Goal: Information Seeking & Learning: Learn about a topic

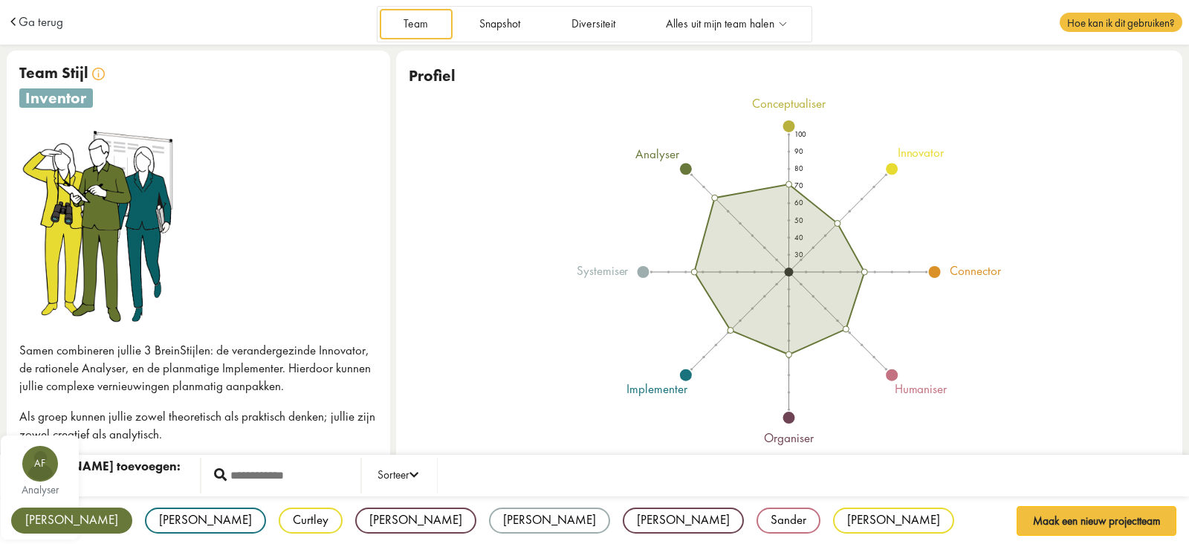
click at [33, 523] on div "Albert" at bounding box center [71, 520] width 121 height 26
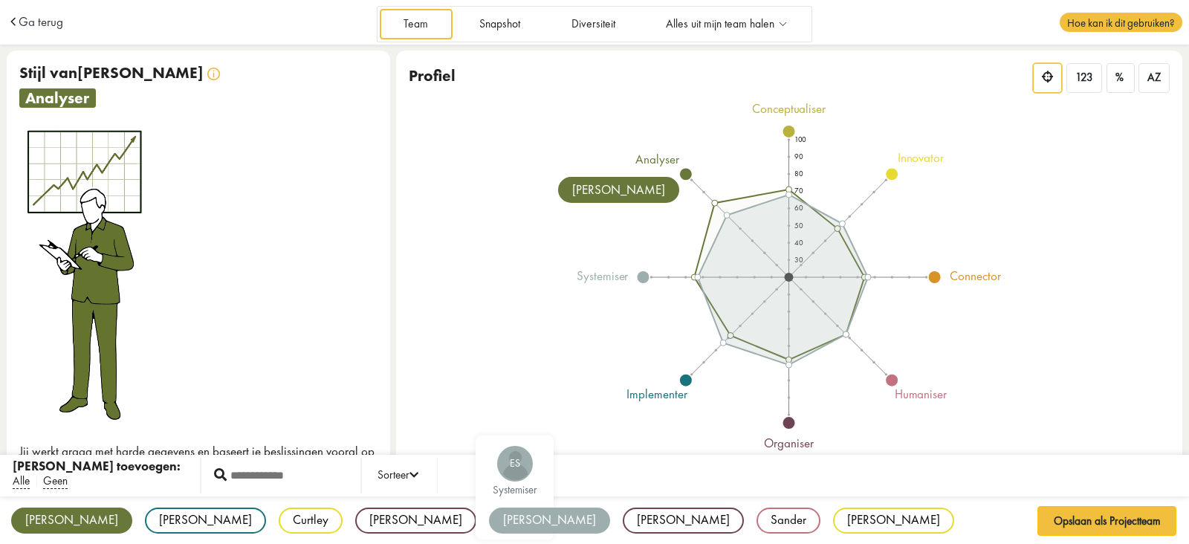
click at [489, 529] on div "Eric" at bounding box center [549, 520] width 121 height 26
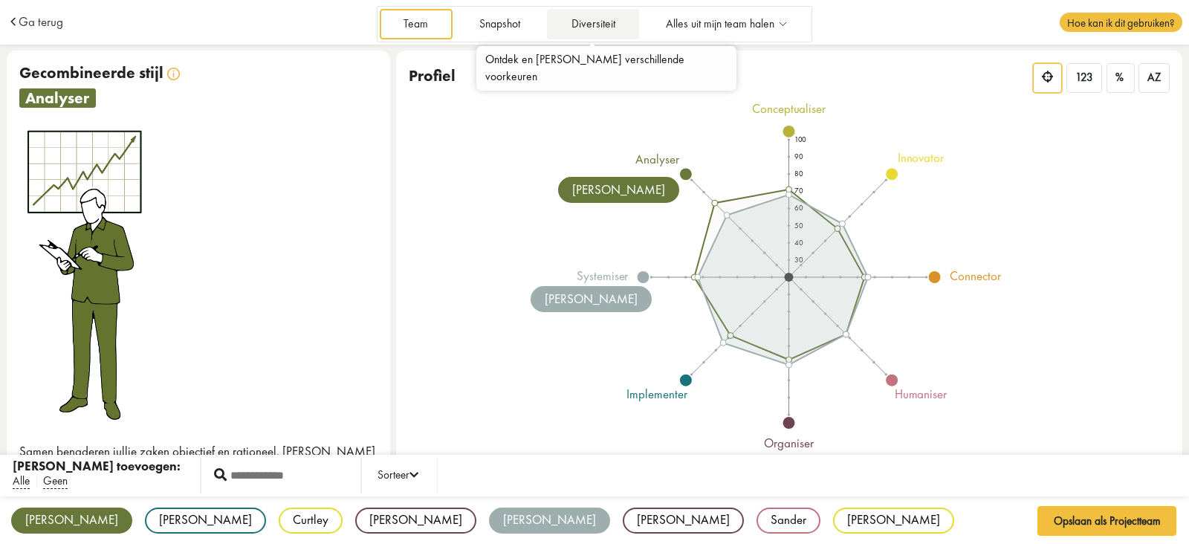
click at [613, 24] on link "Diversiteit" at bounding box center [593, 24] width 92 height 30
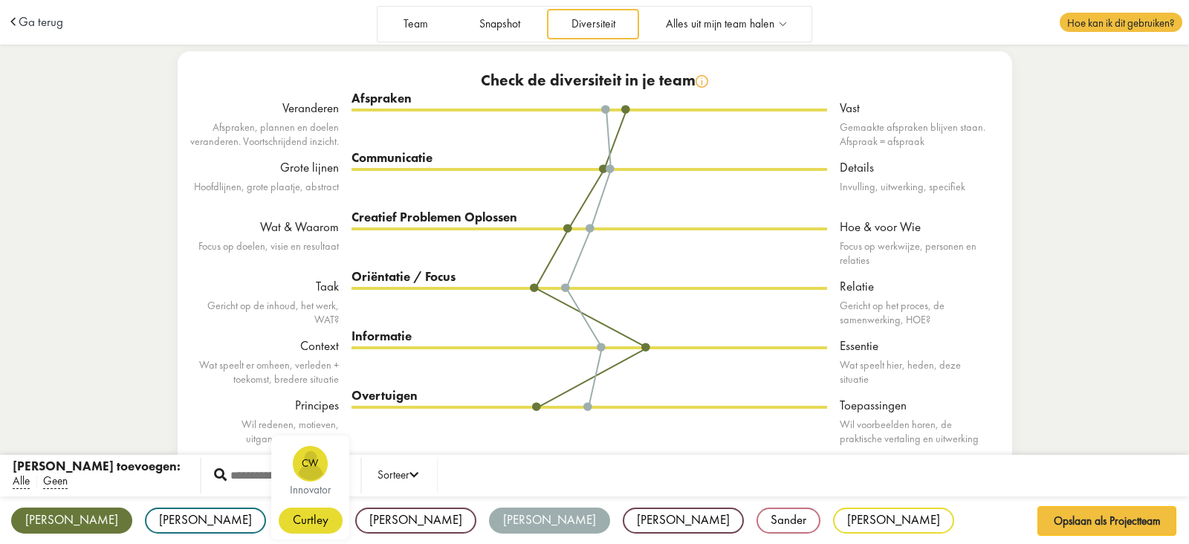
click at [279, 516] on div "Curtley" at bounding box center [311, 520] width 64 height 26
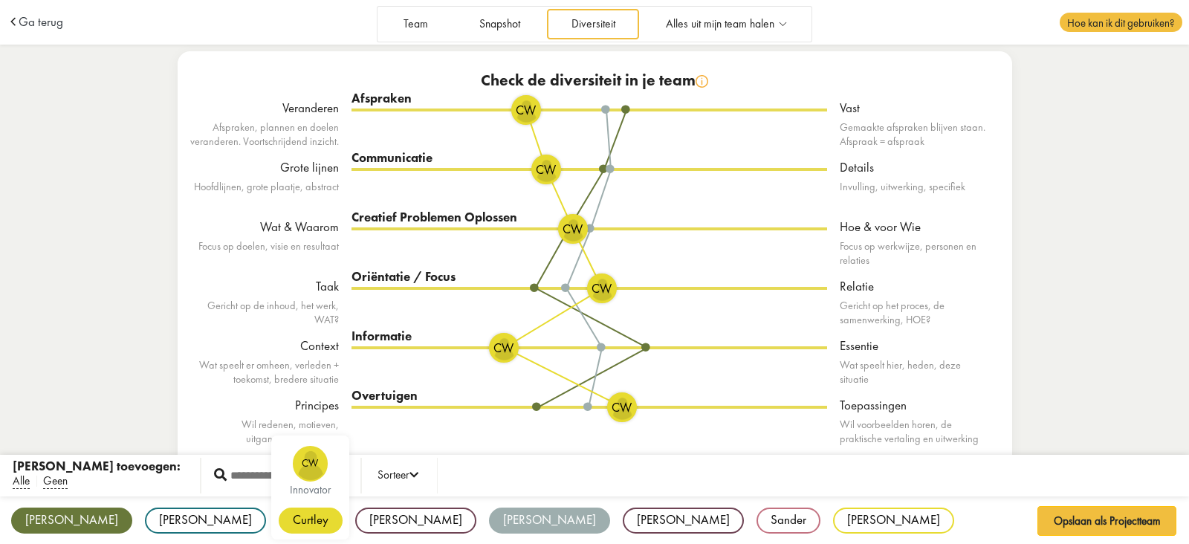
click at [279, 516] on div "Curtley" at bounding box center [311, 520] width 64 height 26
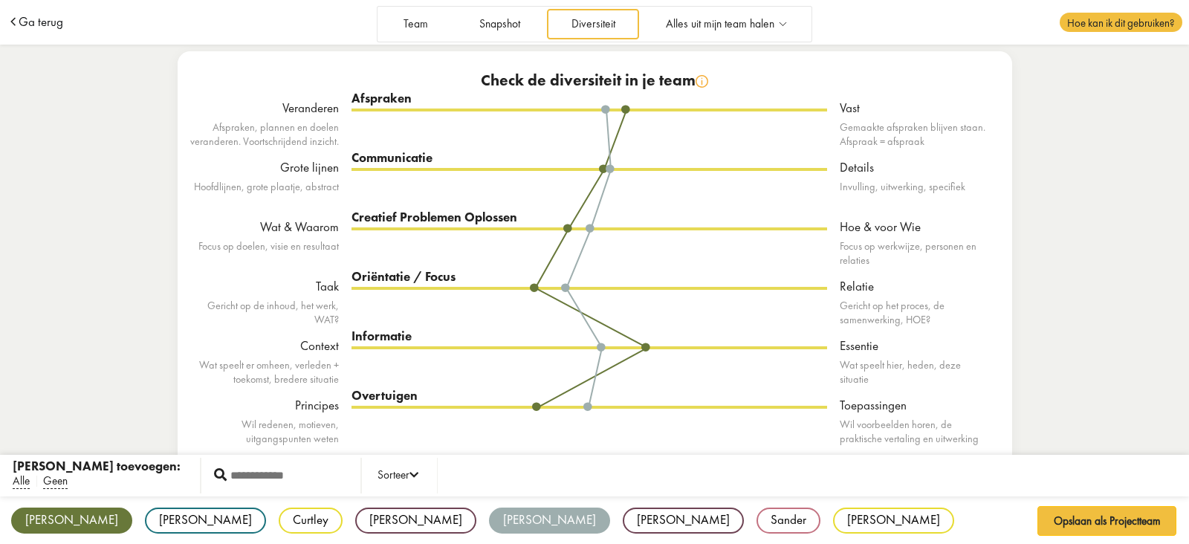
click at [53, 16] on span "Ga terug" at bounding box center [41, 22] width 45 height 13
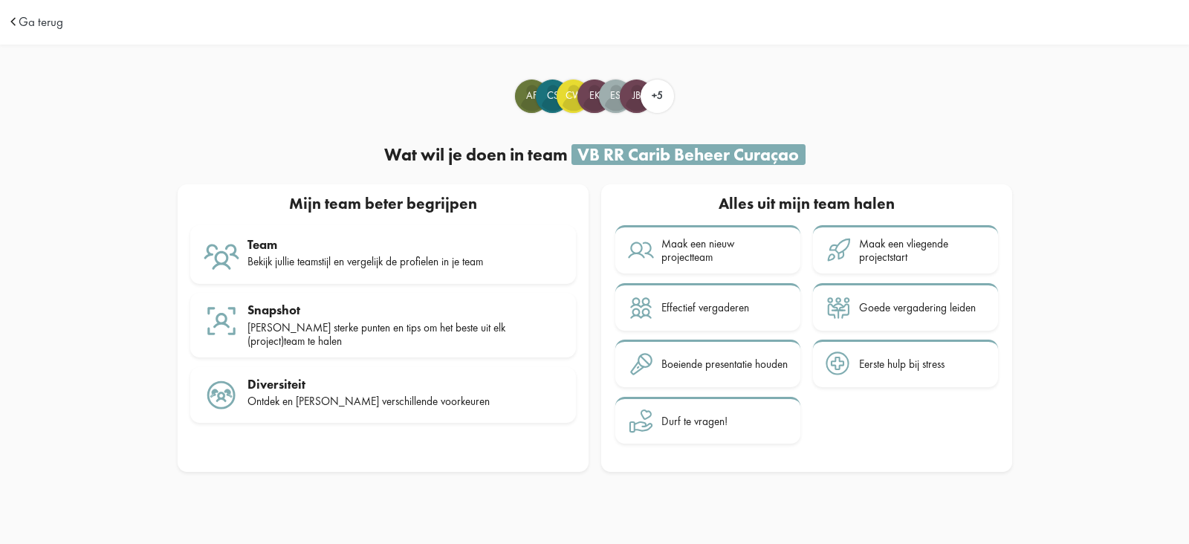
click at [53, 16] on span "Ga terug" at bounding box center [41, 22] width 45 height 13
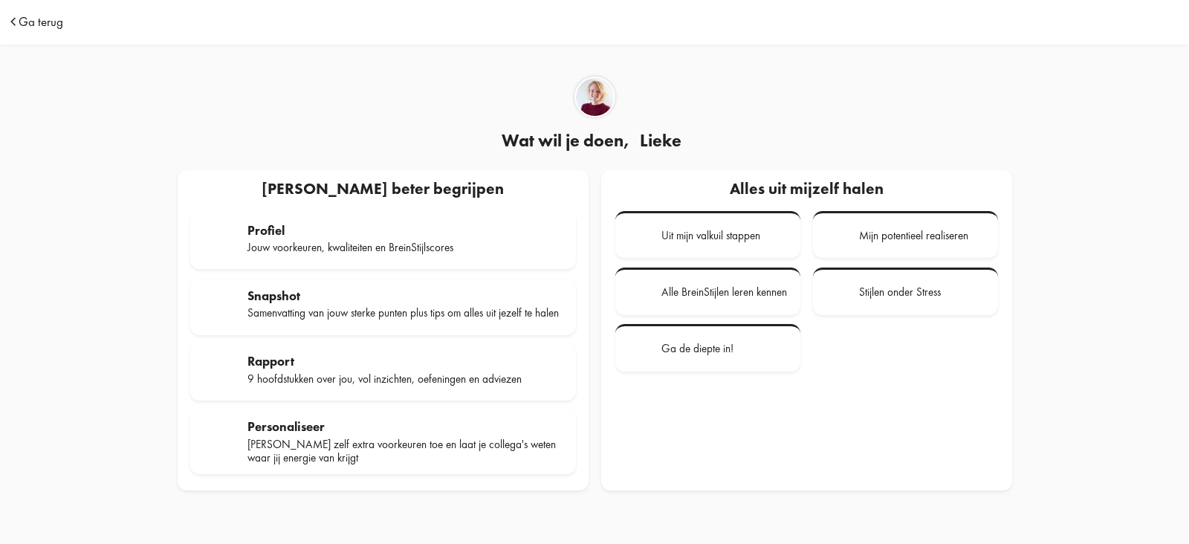
click at [46, 25] on span "Ga terug" at bounding box center [41, 22] width 45 height 13
